Goal: Task Accomplishment & Management: Use online tool/utility

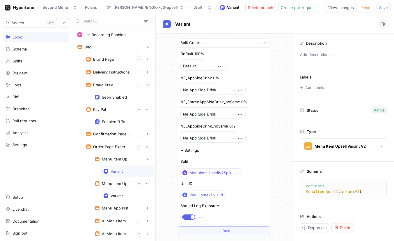
click at [155, 16] on div at bounding box center [113, 21] width 83 height 12
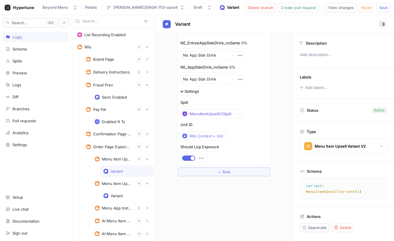
scroll to position [71, 0]
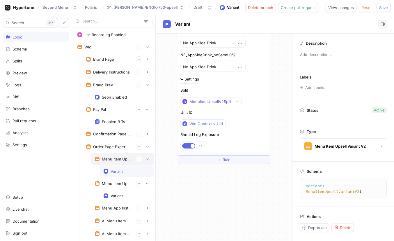
click at [108, 157] on div "Menu Item Upsell V2" at bounding box center [117, 158] width 30 height 5
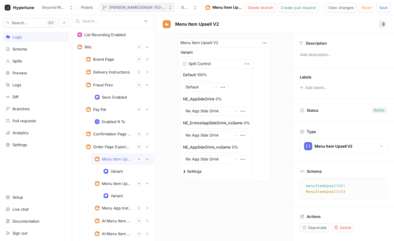
click at [131, 8] on div "[PERSON_NAME]/ENGK-753-upsell" at bounding box center [137, 7] width 57 height 5
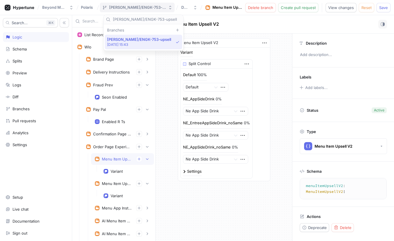
click at [140, 8] on div "[PERSON_NAME]/ENGK-753-upsell" at bounding box center [137, 7] width 57 height 5
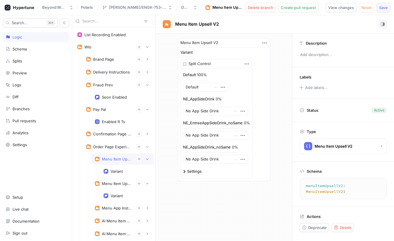
click at [381, 7] on span "Save" at bounding box center [384, 7] width 9 height 3
click at [383, 8] on span "Save" at bounding box center [384, 7] width 9 height 3
click at [277, 67] on div "Menu Item Upsell V2 Variant Split Control Default 100% Default NE_AppSideDrink …" at bounding box center [224, 109] width 137 height 152
click at [18, 52] on div "Schema" at bounding box center [36, 49] width 66 height 10
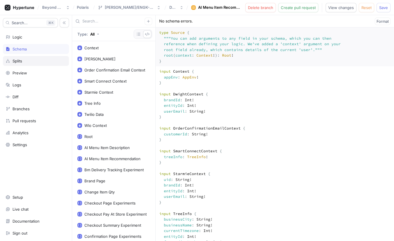
click at [20, 62] on div "Splits" at bounding box center [18, 61] width 10 height 5
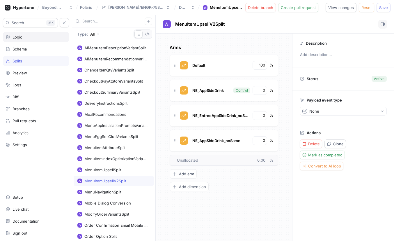
click at [27, 37] on div "Logic" at bounding box center [36, 37] width 61 height 5
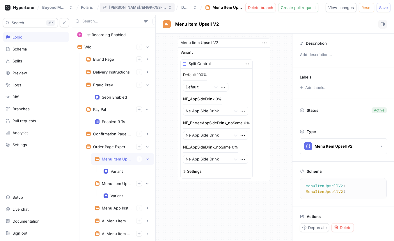
click at [149, 5] on div "[PERSON_NAME]/ENGK-753-upsell" at bounding box center [137, 7] width 57 height 5
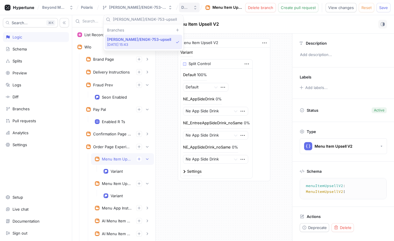
click at [181, 8] on div "Draft" at bounding box center [185, 7] width 8 height 5
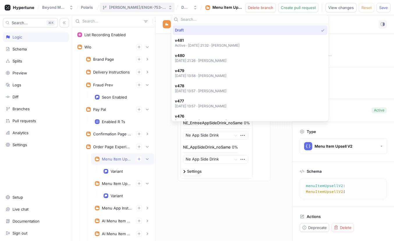
click at [150, 9] on div "[PERSON_NAME]/ENGK-753-upsell" at bounding box center [137, 7] width 57 height 5
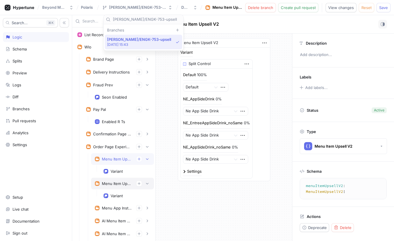
click at [117, 185] on div "Menu Item Upsell" at bounding box center [117, 183] width 30 height 5
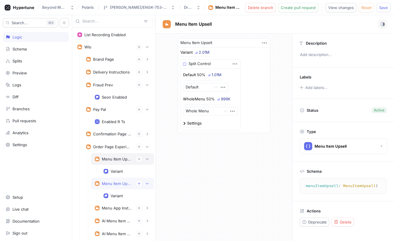
click at [115, 158] on div "Menu Item Upsell V2" at bounding box center [117, 158] width 30 height 5
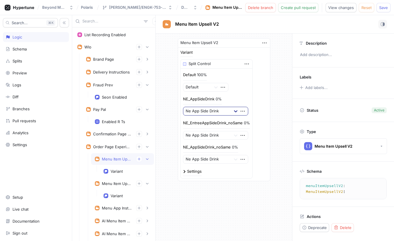
scroll to position [17, 0]
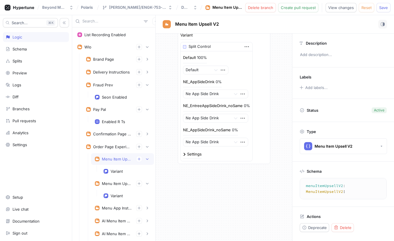
click at [185, 154] on img at bounding box center [184, 154] width 3 height 3
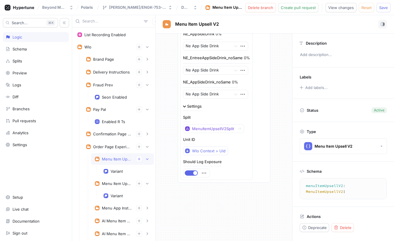
scroll to position [69, 0]
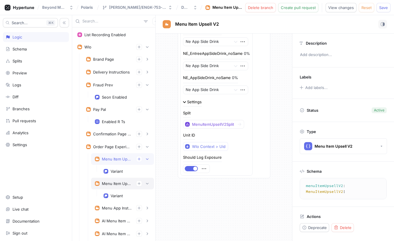
click at [106, 183] on div "Menu Item Upsell" at bounding box center [117, 183] width 30 height 5
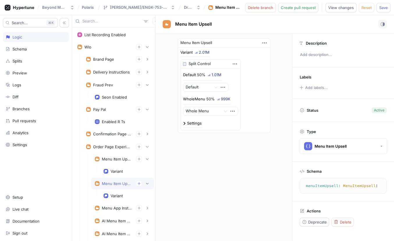
click at [183, 123] on div "Default 50% 1.01M Default WholeMenu 50% 999K Whole Menu Settings" at bounding box center [211, 98] width 60 height 61
click at [184, 123] on img at bounding box center [184, 123] width 3 height 3
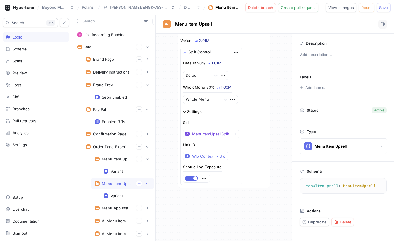
scroll to position [12, 0]
click at [112, 170] on div "Variant" at bounding box center [117, 171] width 12 height 5
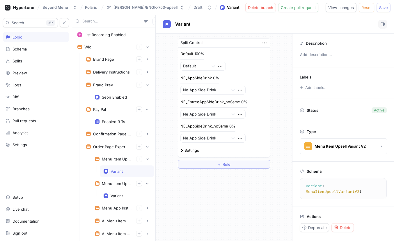
click at [182, 148] on div "Settings" at bounding box center [224, 151] width 87 height 8
click at [182, 151] on img at bounding box center [182, 150] width 3 height 3
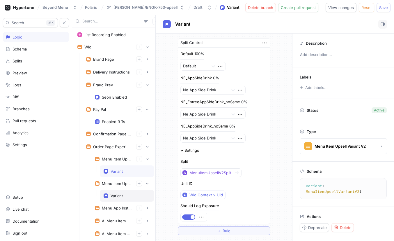
click at [112, 195] on div "Variant" at bounding box center [117, 195] width 12 height 5
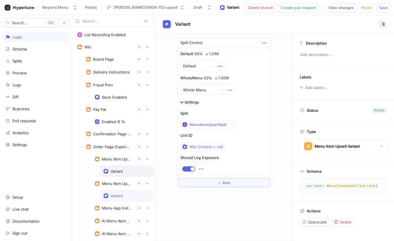
click at [118, 172] on div "Variant" at bounding box center [117, 171] width 12 height 5
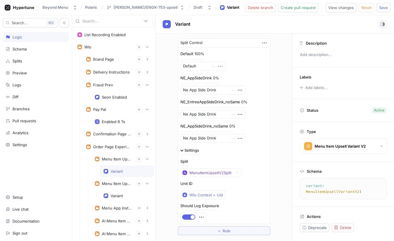
click at [221, 66] on icon "button" at bounding box center [220, 66] width 6 height 6
click at [276, 36] on div "Split Control Default 100% Default NE_AppSideDrink 0% Ne App Side Drink NE_Entr…" at bounding box center [224, 136] width 137 height 206
click at [264, 43] on icon "button" at bounding box center [264, 43] width 4 height 1
click at [280, 41] on div "Split Control Default 100% Default NE_AppSideDrink 0% Ne App Side Drink NE_Entr…" at bounding box center [224, 136] width 137 height 206
click at [348, 8] on span "View changes" at bounding box center [342, 7] width 26 height 3
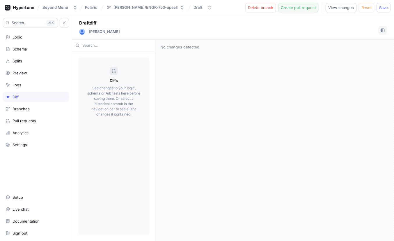
click at [315, 8] on span "Create pull request" at bounding box center [298, 7] width 35 height 3
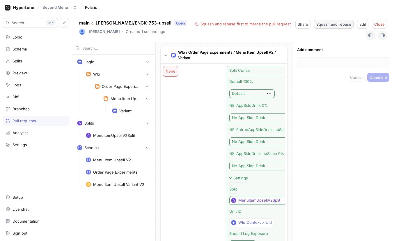
click at [327, 24] on span "Squash and rebase" at bounding box center [334, 23] width 35 height 3
